Goal: Find specific page/section: Find specific page/section

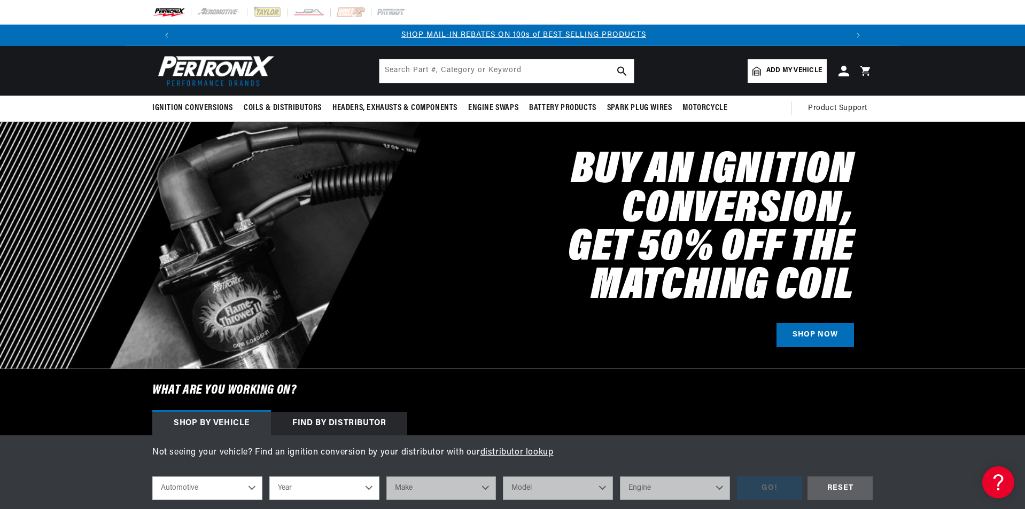
scroll to position [0, 667]
click at [531, 71] on input "text" at bounding box center [506, 71] width 254 height 24
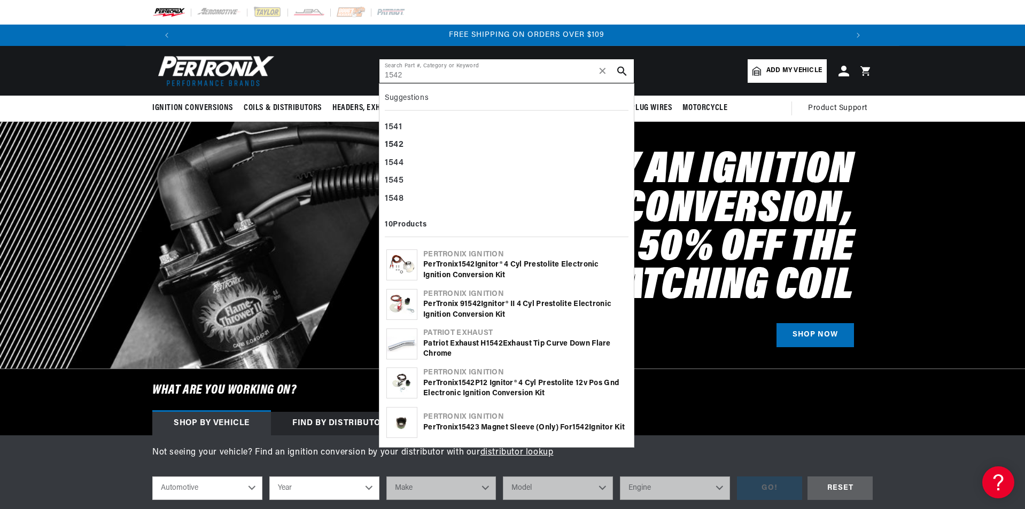
scroll to position [0, 1335]
type input "1542"
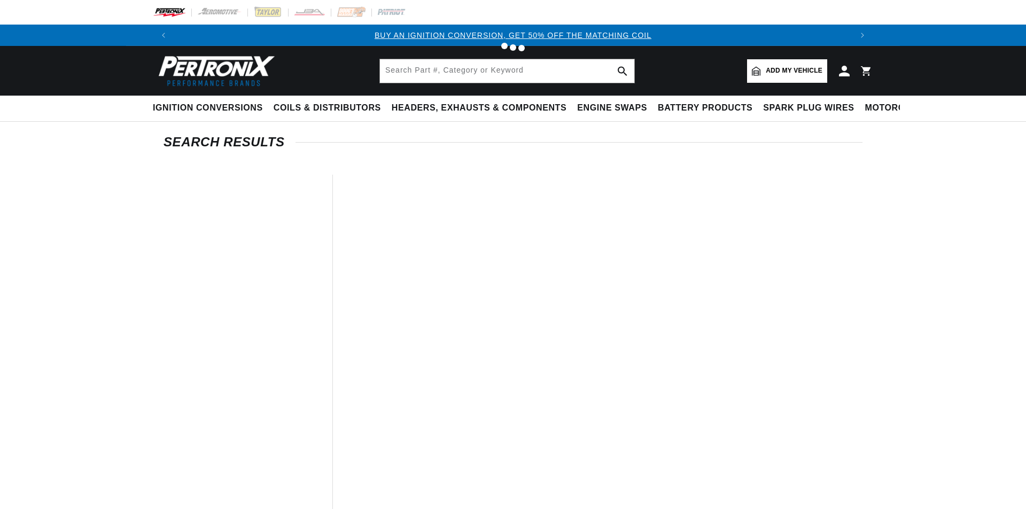
type input "1542"
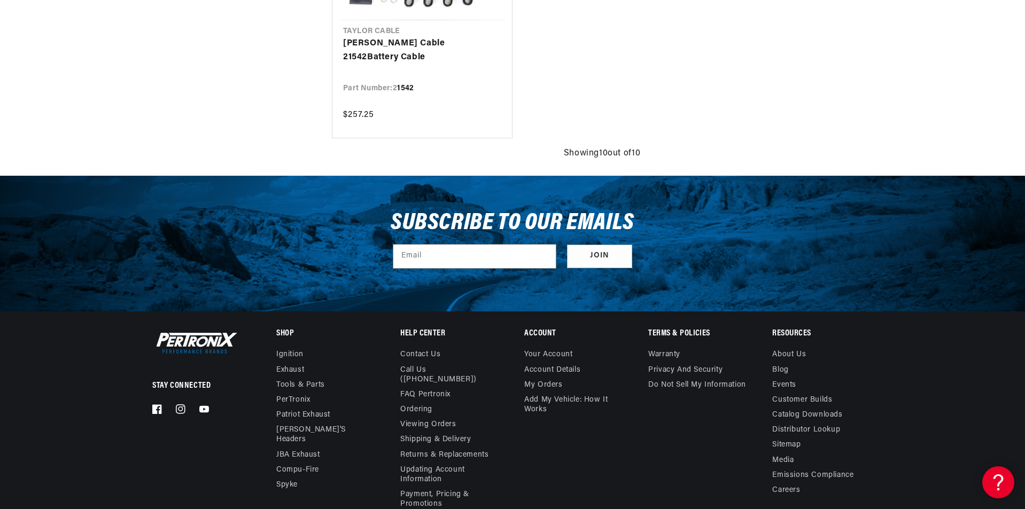
scroll to position [1336, 0]
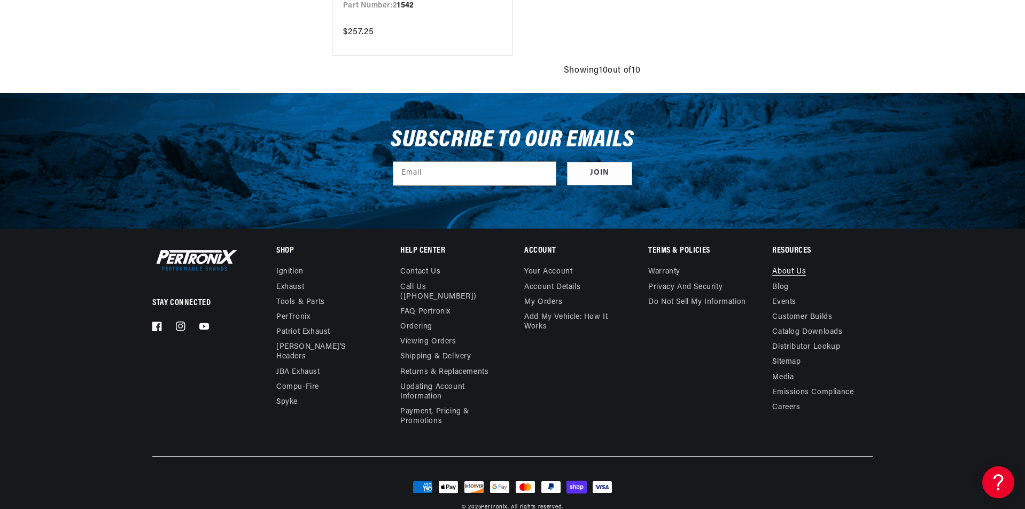
click at [786, 271] on link "About Us" at bounding box center [789, 273] width 34 height 12
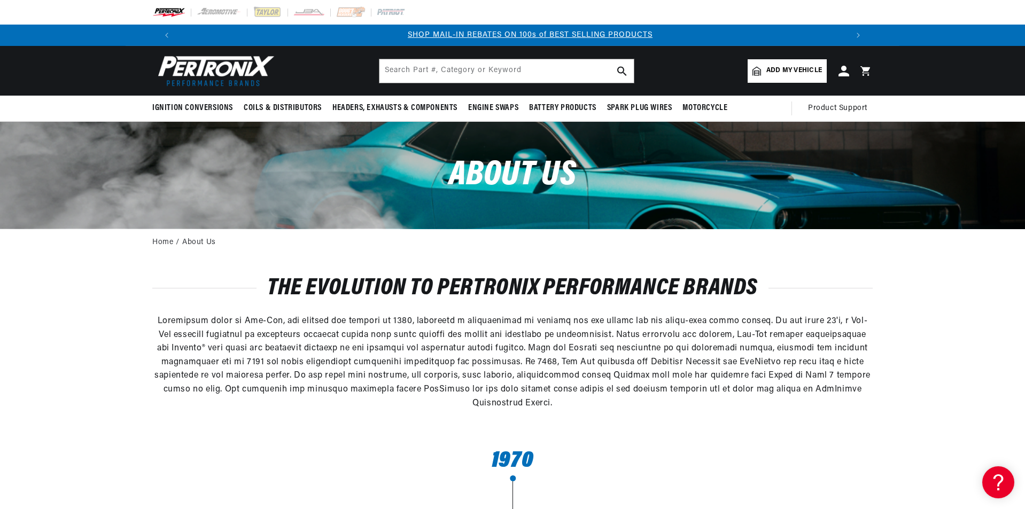
scroll to position [0, 667]
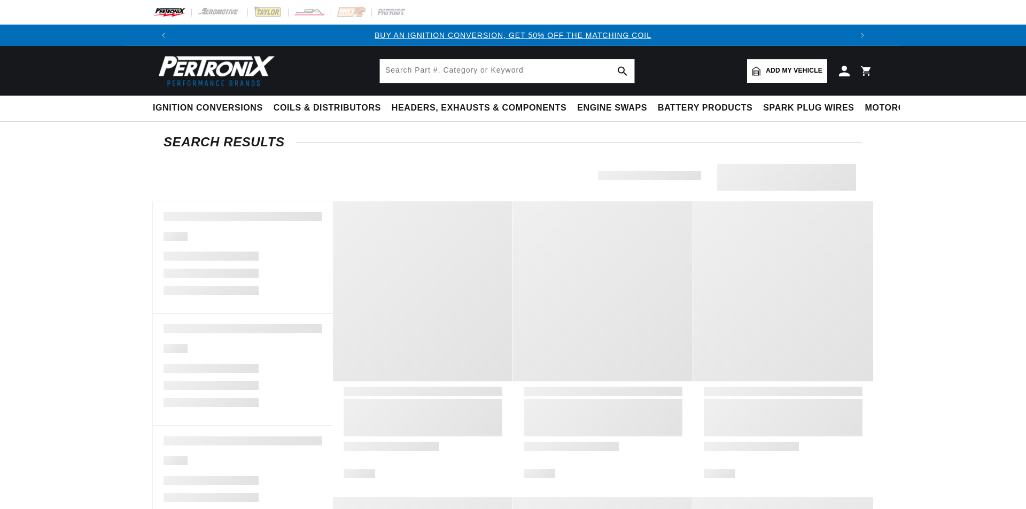
type input "1542"
